Goal: Complete application form

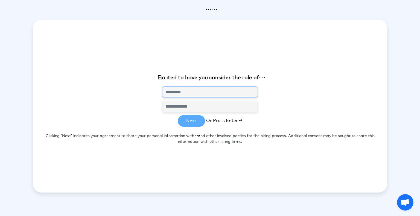
click at [207, 97] on input "text" at bounding box center [210, 91] width 96 height 11
paste input "**********"
type input "**********"
click at [185, 110] on input "email" at bounding box center [210, 106] width 96 height 11
paste input "**********"
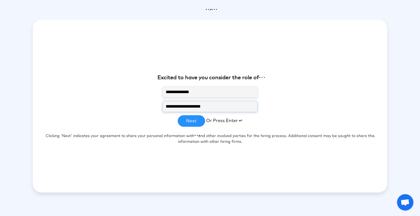
type input "**********"
click at [184, 120] on button "Next" at bounding box center [191, 120] width 27 height 11
click at [195, 117] on button "Next" at bounding box center [191, 120] width 27 height 11
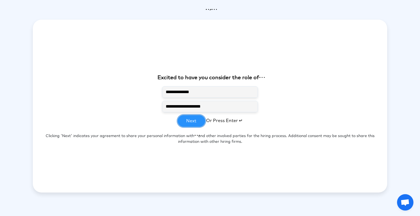
click at [196, 117] on button "Next" at bounding box center [191, 120] width 27 height 11
click at [196, 118] on button "Next" at bounding box center [191, 120] width 27 height 11
click at [228, 120] on span "Or Press Enter ↵" at bounding box center [224, 121] width 36 height 4
click at [228, 121] on span "Or Press Enter ↵" at bounding box center [224, 121] width 36 height 4
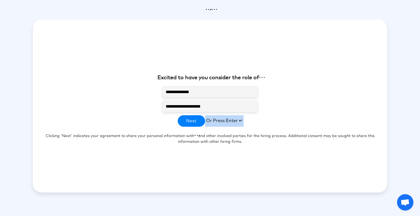
click at [228, 121] on span "Or Press Enter ↵" at bounding box center [224, 121] width 36 height 4
click at [228, 122] on span "Or Press Enter ↵" at bounding box center [224, 121] width 36 height 4
click at [205, 121] on button "Next" at bounding box center [191, 120] width 27 height 11
click at [200, 119] on button "Next" at bounding box center [191, 120] width 27 height 11
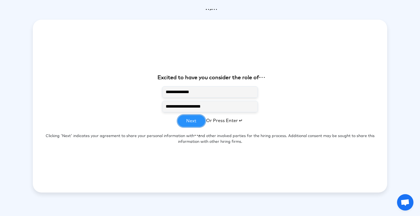
click at [200, 119] on button "Next" at bounding box center [191, 120] width 27 height 11
click at [200, 120] on button "Next" at bounding box center [191, 120] width 27 height 11
click at [200, 121] on button "Next" at bounding box center [191, 120] width 27 height 11
click at [194, 121] on button "Next" at bounding box center [191, 120] width 27 height 11
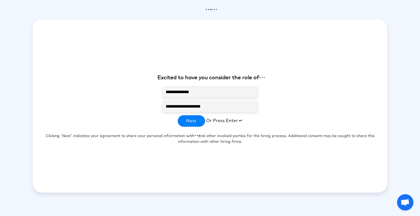
click at [222, 119] on span "Or Press Enter ↵" at bounding box center [224, 121] width 36 height 4
click at [221, 122] on span "Or Press Enter ↵" at bounding box center [224, 121] width 36 height 4
click at [192, 139] on p "Clicking 'Next' indicates your agreement to share your personal information wit…" at bounding box center [210, 139] width 354 height 25
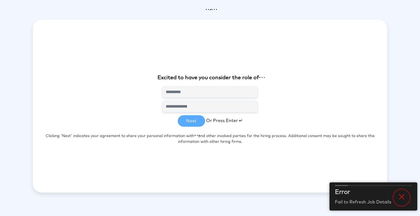
drag, startPoint x: 216, startPoint y: 140, endPoint x: 190, endPoint y: 133, distance: 27.1
click at [215, 140] on p "Clicking 'Next' indicates your agreement to share your personal information wit…" at bounding box center [210, 139] width 354 height 25
click at [190, 133] on p "Clicking 'Next' indicates your agreement to share your personal information wit…" at bounding box center [210, 139] width 354 height 25
click at [194, 136] on p "Clicking 'Next' indicates your agreement to share your personal information wit…" at bounding box center [210, 139] width 354 height 25
